Goal: Information Seeking & Learning: Understand process/instructions

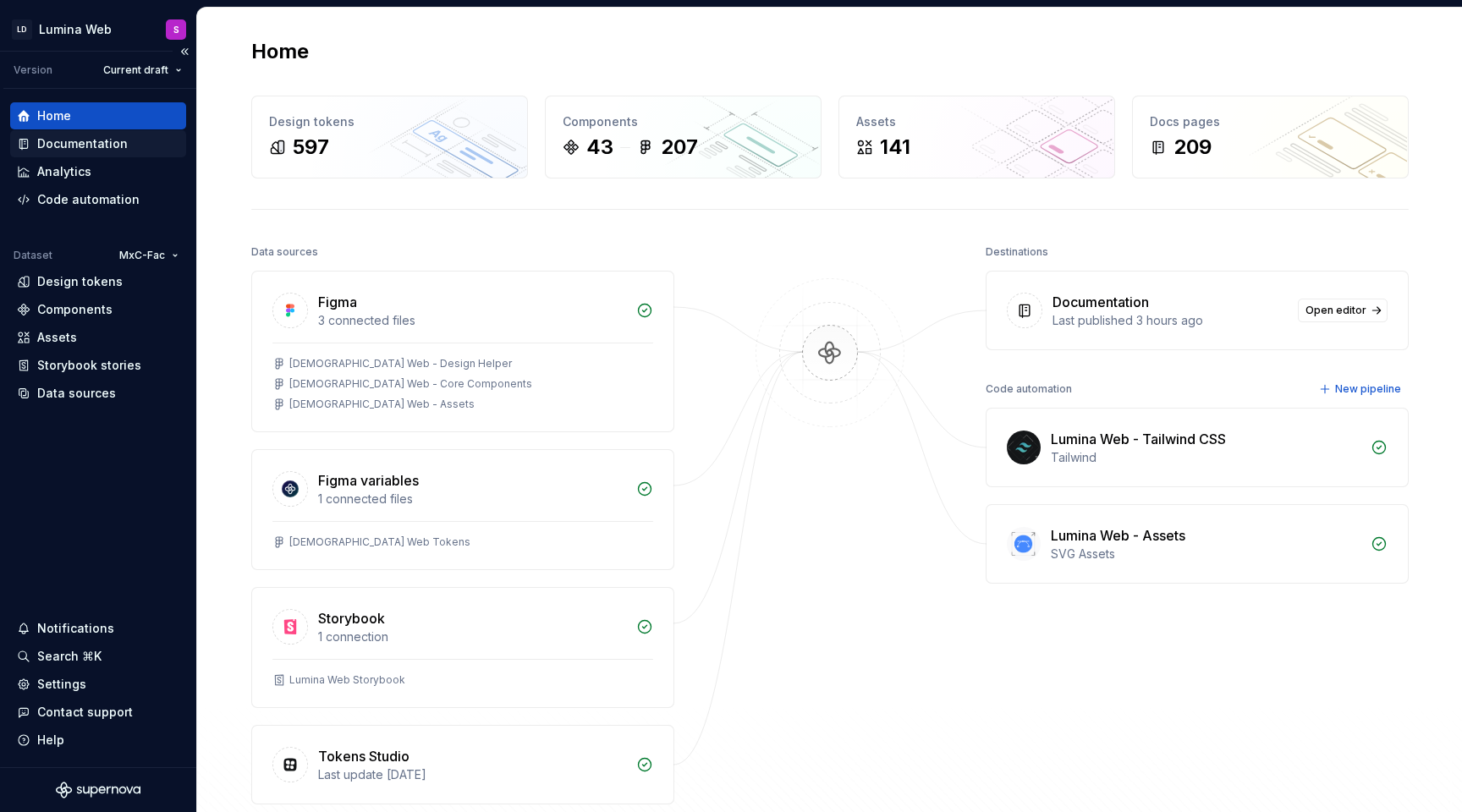
click at [87, 147] on div "Documentation" at bounding box center [83, 144] width 91 height 17
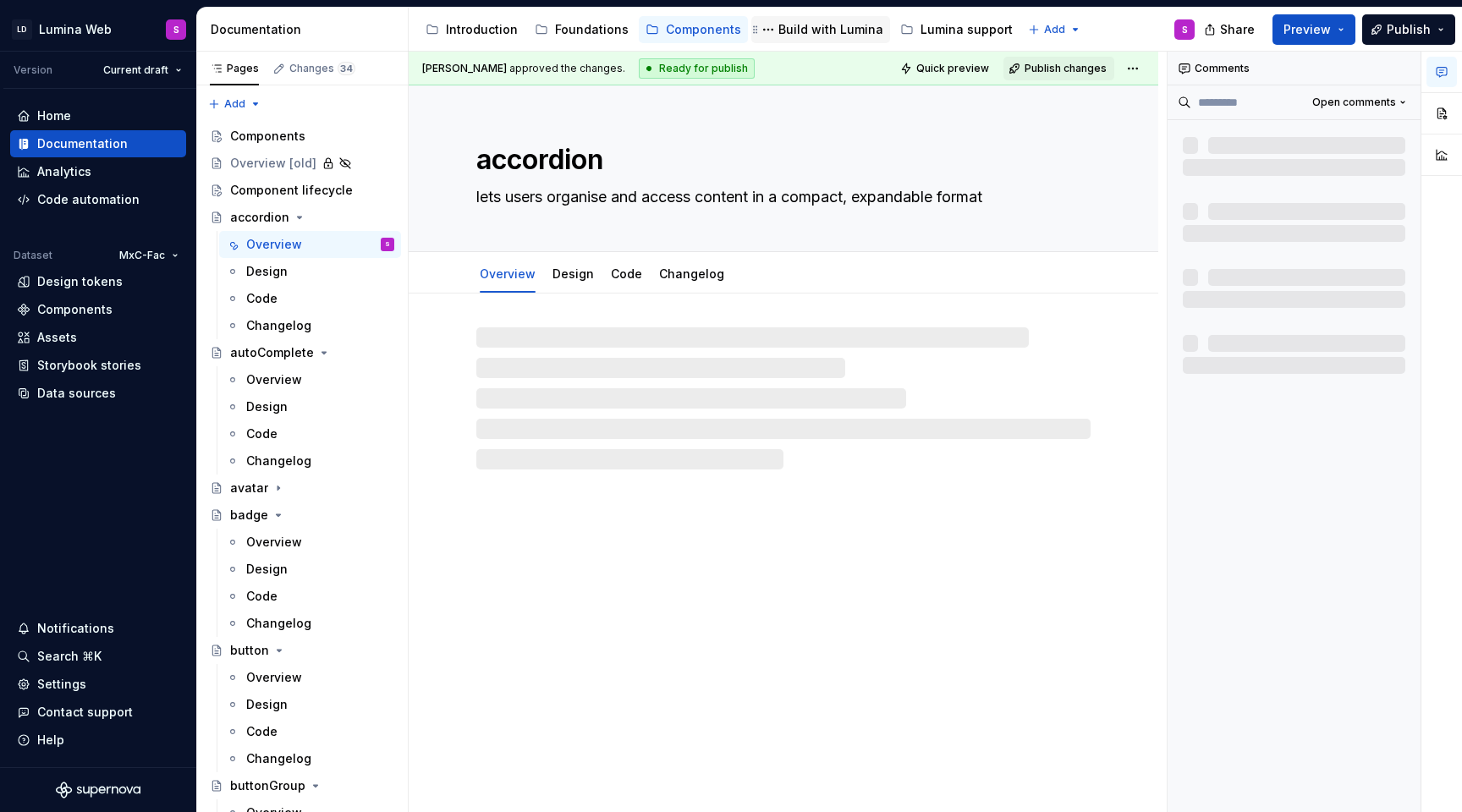
click at [815, 27] on div "Build with Lumina" at bounding box center [831, 30] width 105 height 17
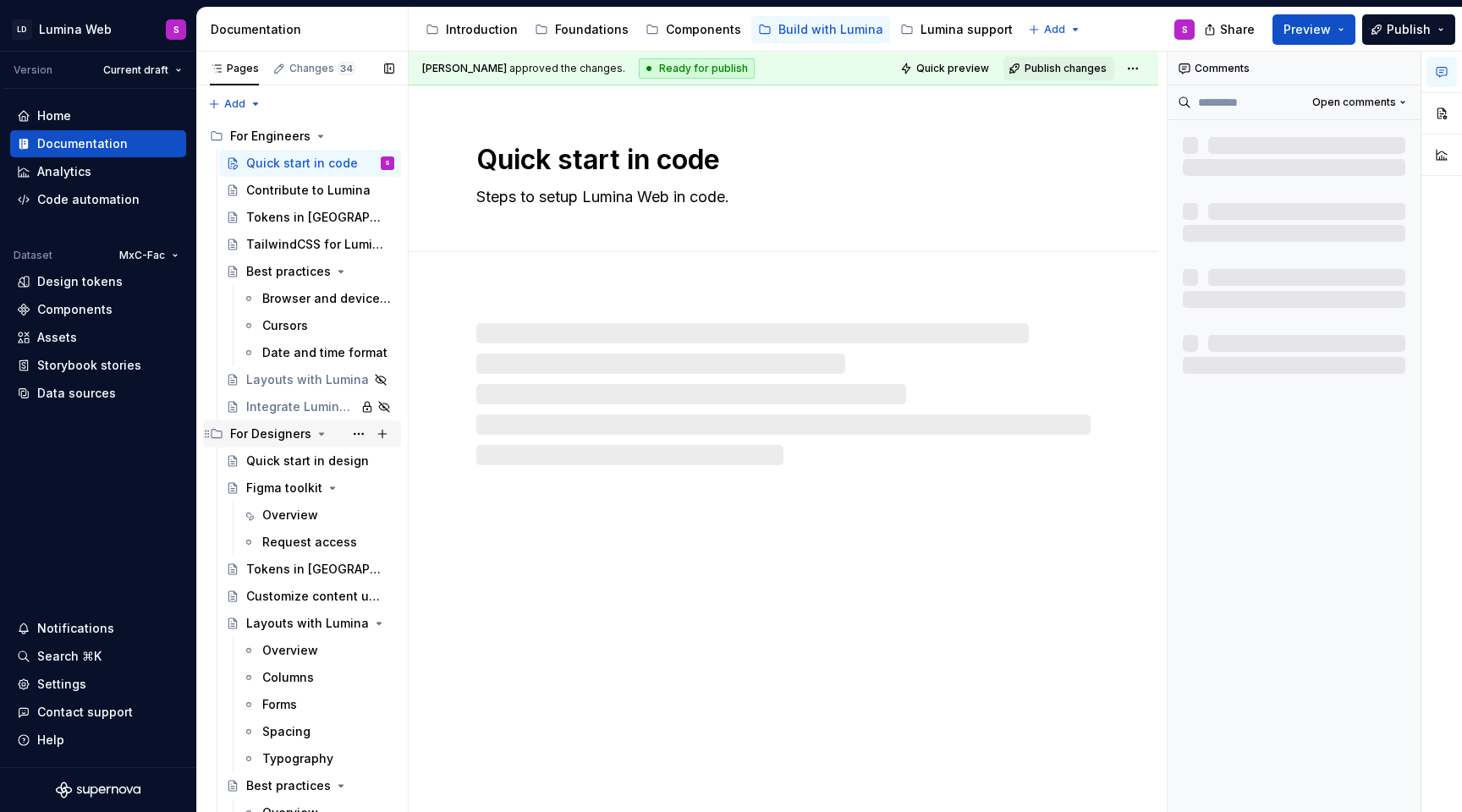
scroll to position [91, 0]
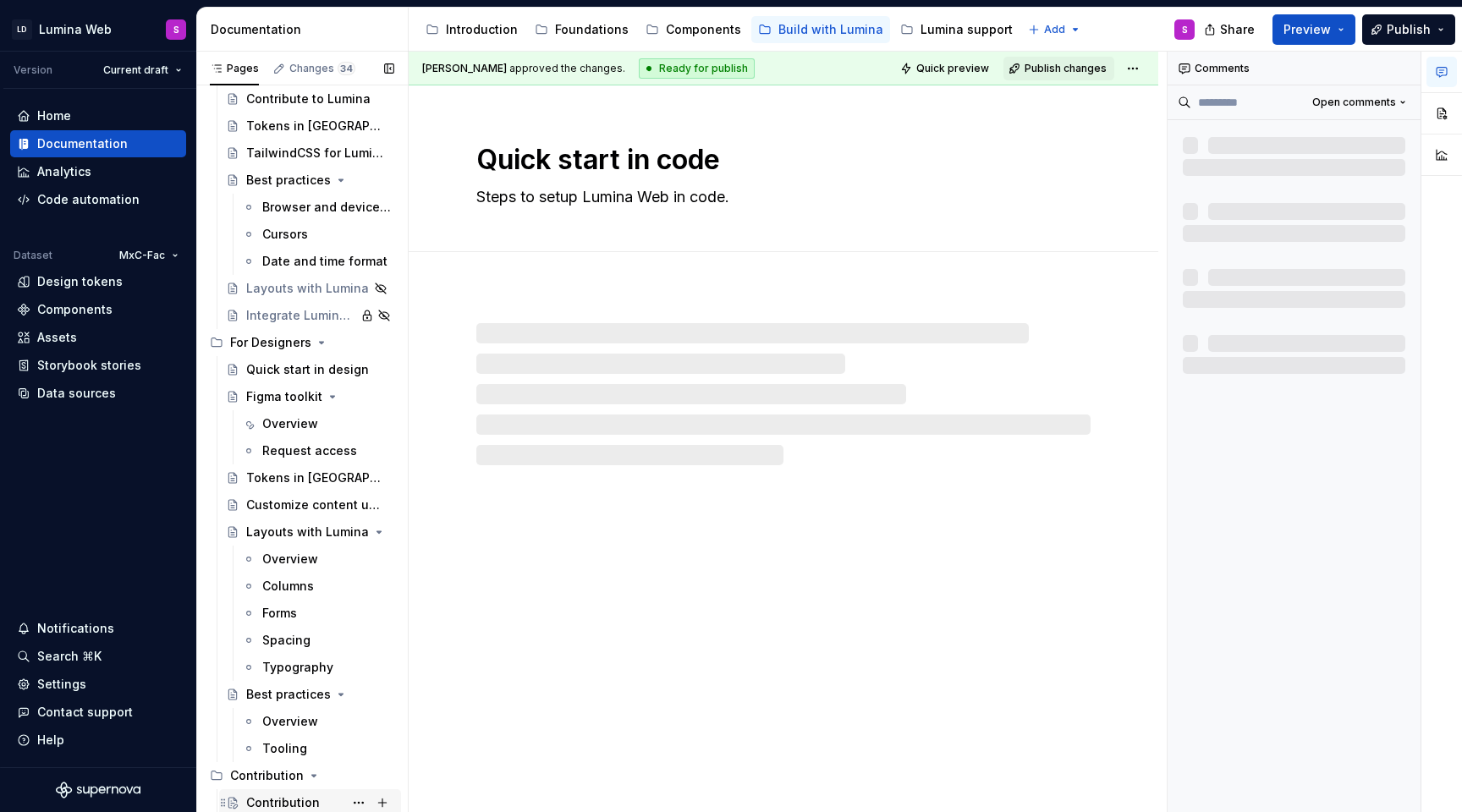
click at [303, 804] on div "Contribution" at bounding box center [283, 803] width 73 height 17
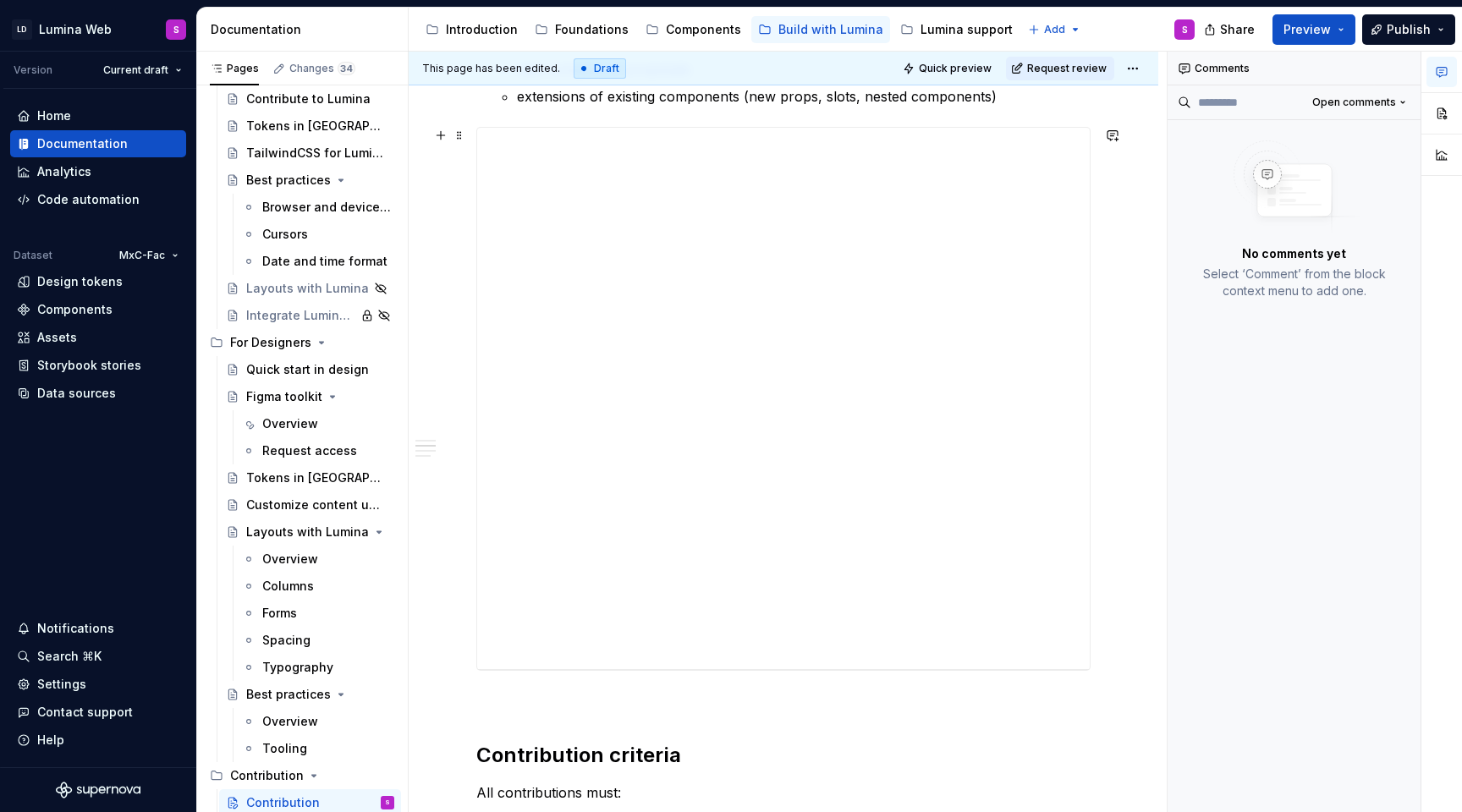
scroll to position [791, 0]
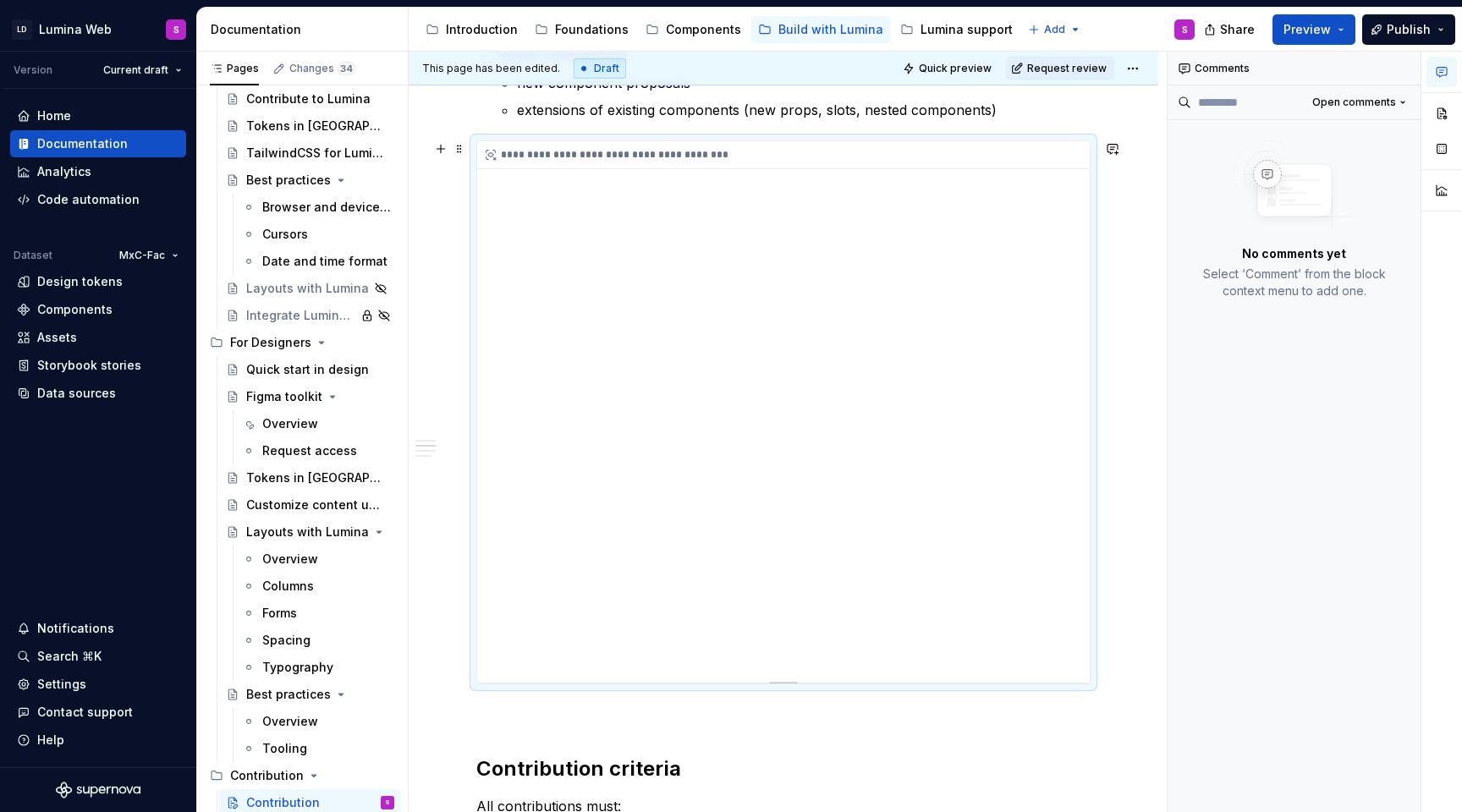
click at [1062, 187] on div "**********" at bounding box center [783, 412] width 612 height 541
click at [1305, 36] on span "Preview" at bounding box center [1307, 30] width 47 height 17
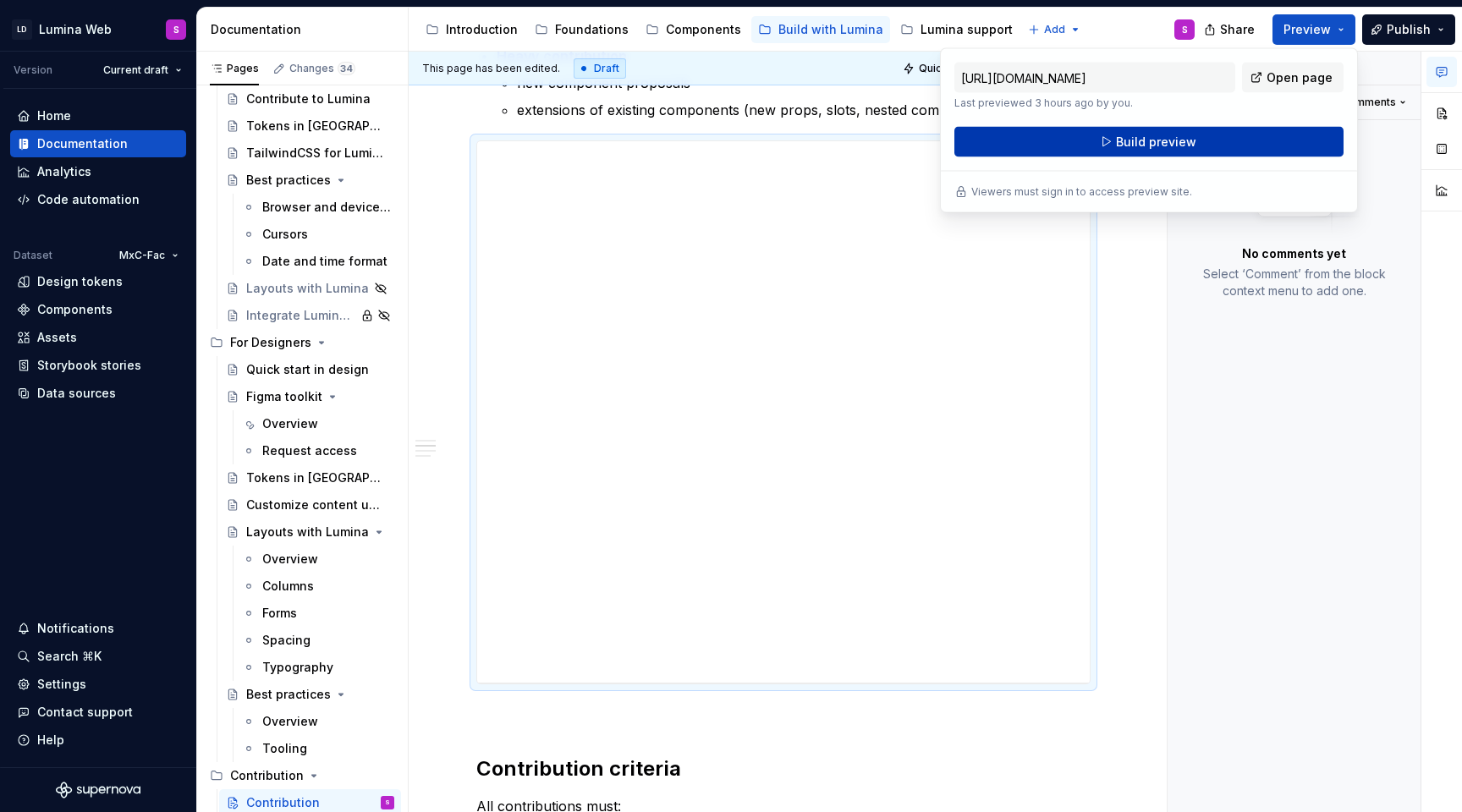
click at [1168, 137] on span "Build preview" at bounding box center [1156, 143] width 80 height 17
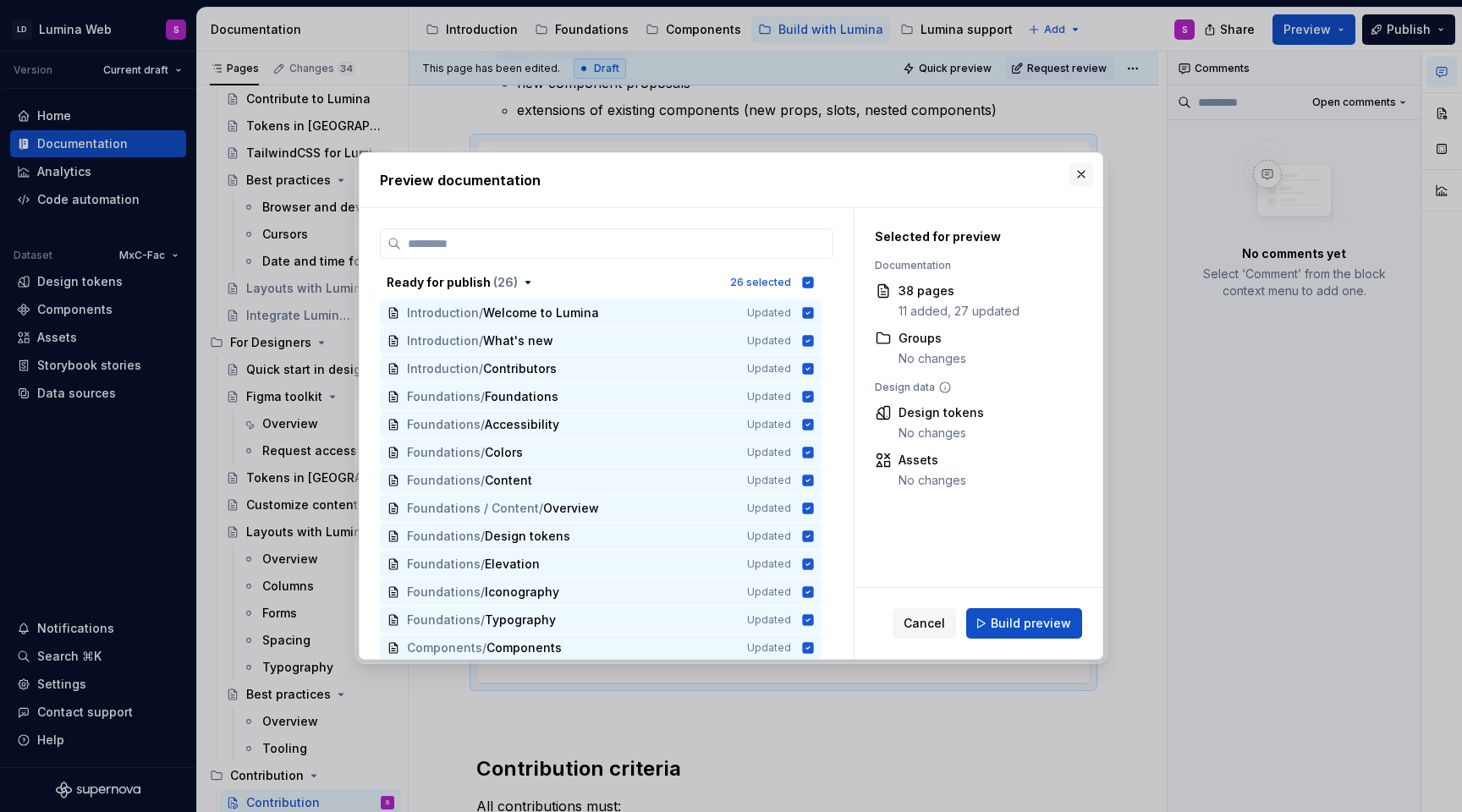
click at [1085, 172] on button "button" at bounding box center [1082, 174] width 24 height 24
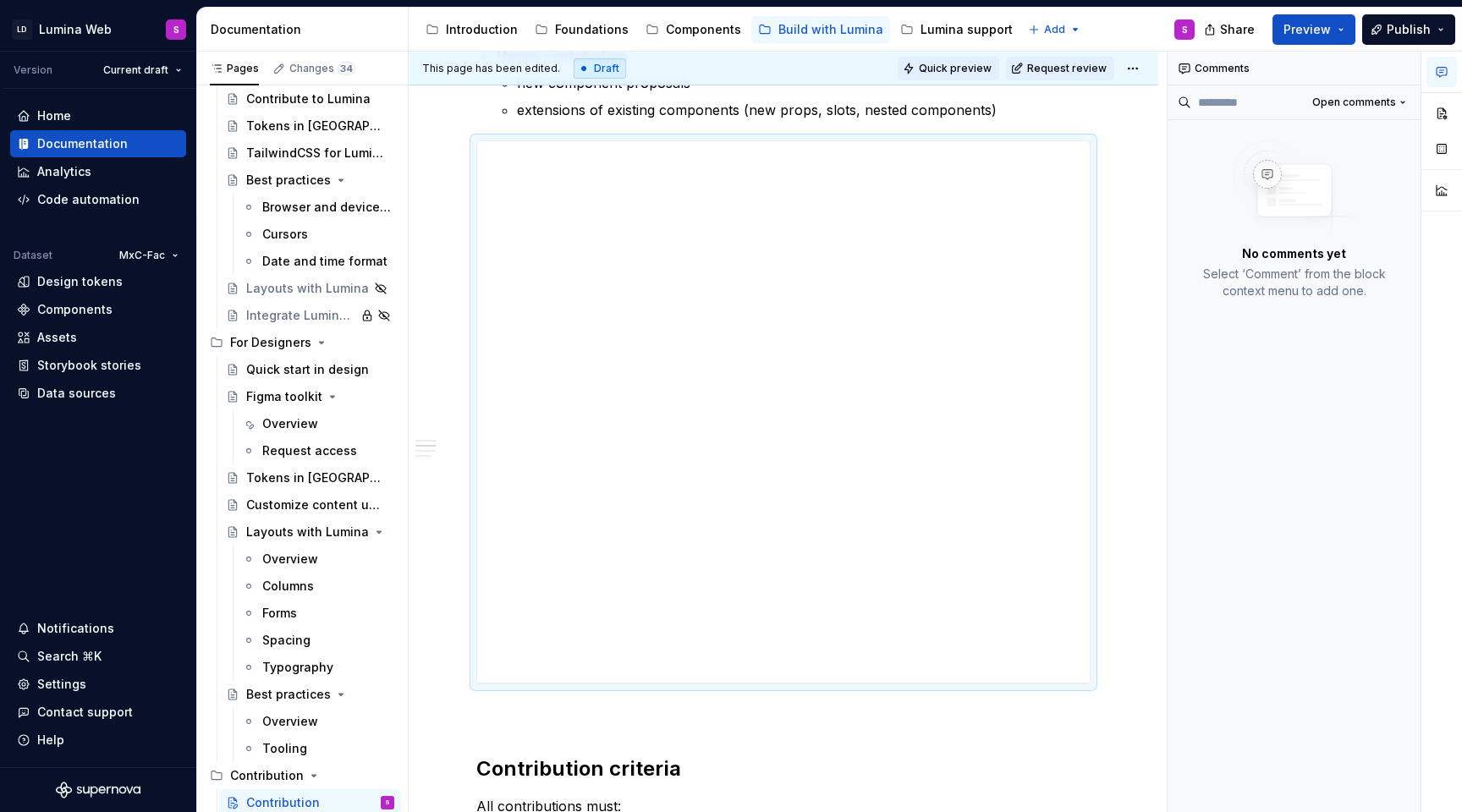
click at [946, 61] on span "Quick preview" at bounding box center [955, 68] width 73 height 14
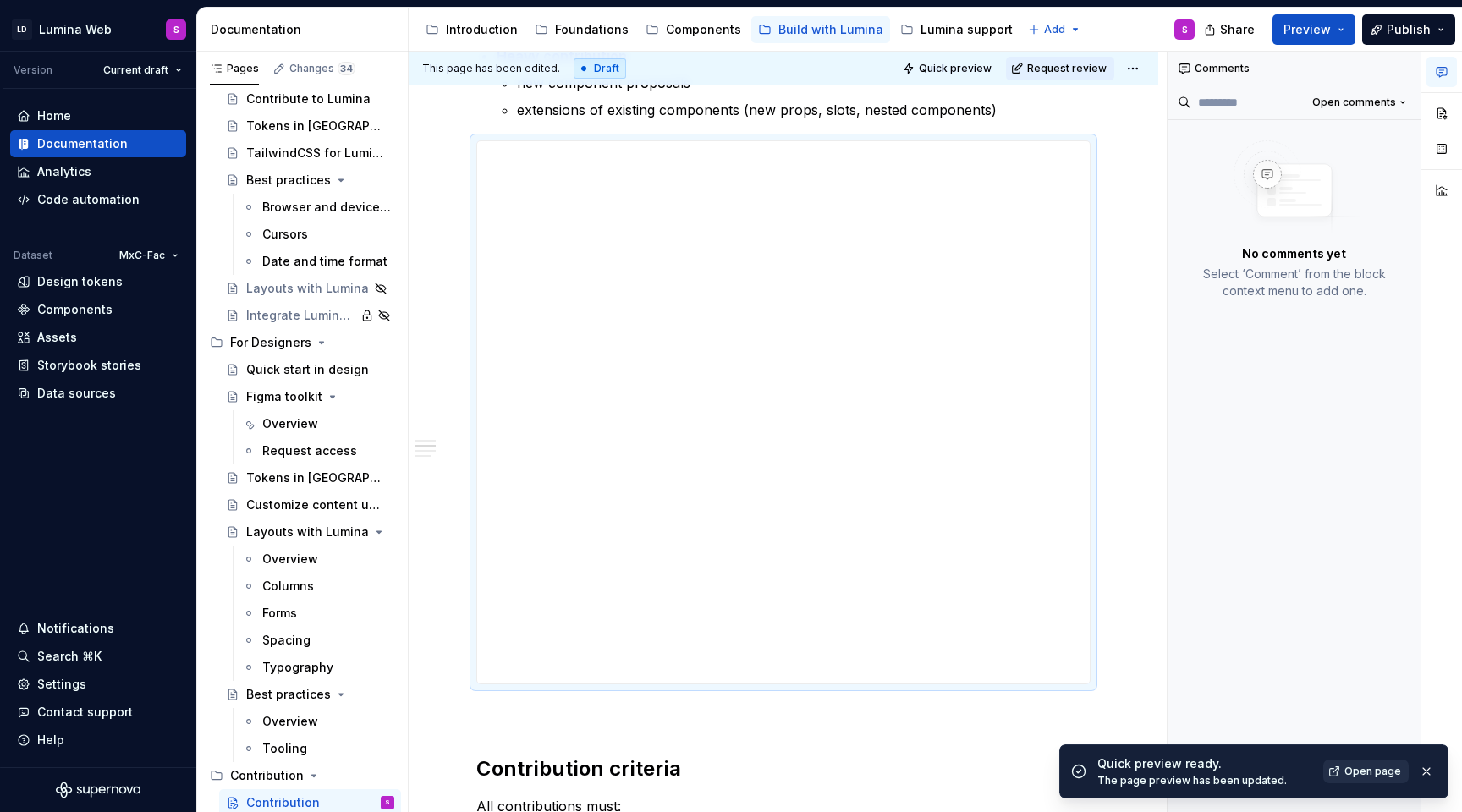
click at [1370, 771] on span "Open page" at bounding box center [1373, 772] width 56 height 14
type textarea "*"
